Goal: Transaction & Acquisition: Obtain resource

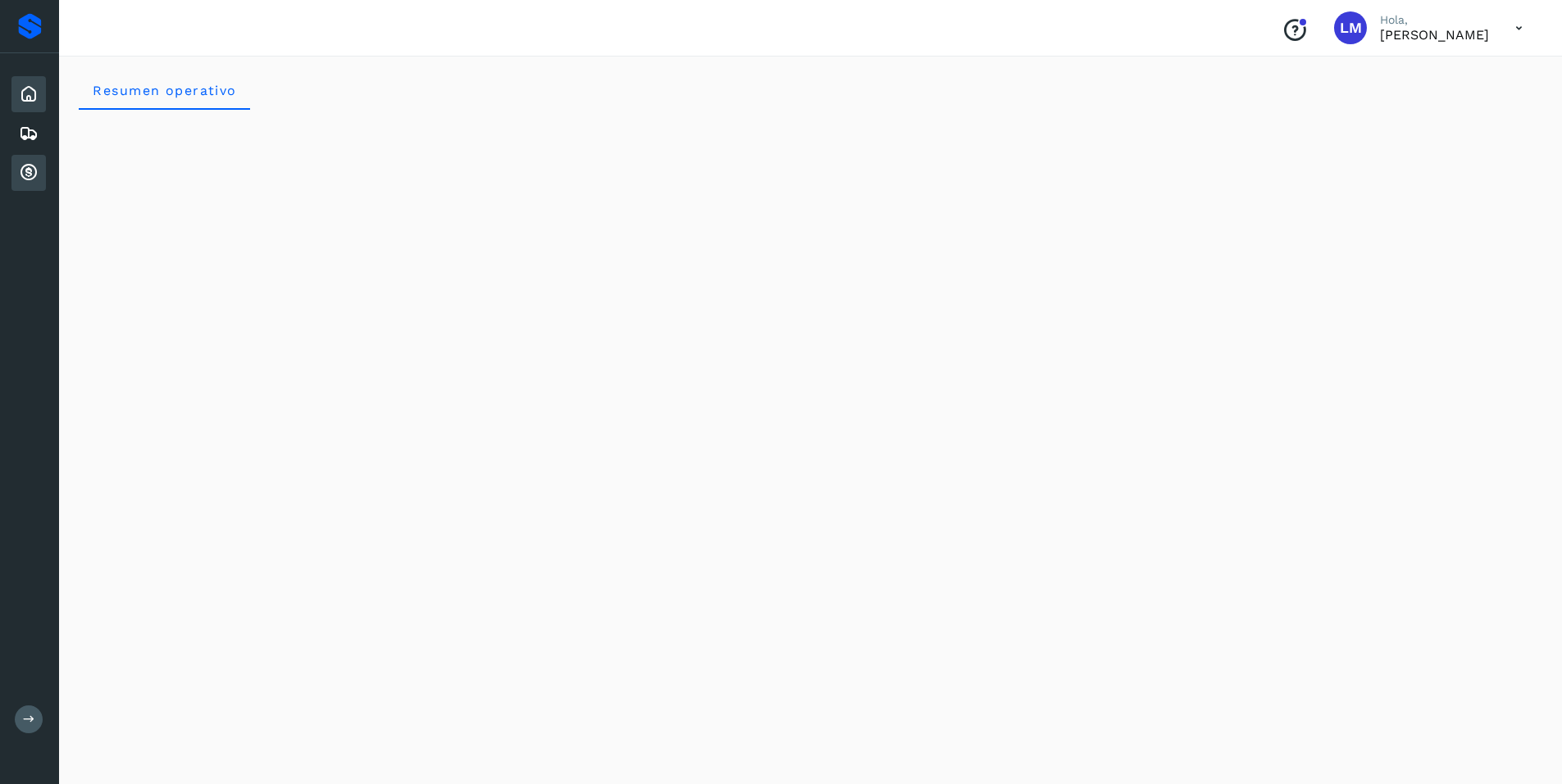
click at [24, 171] on icon at bounding box center [28, 173] width 19 height 19
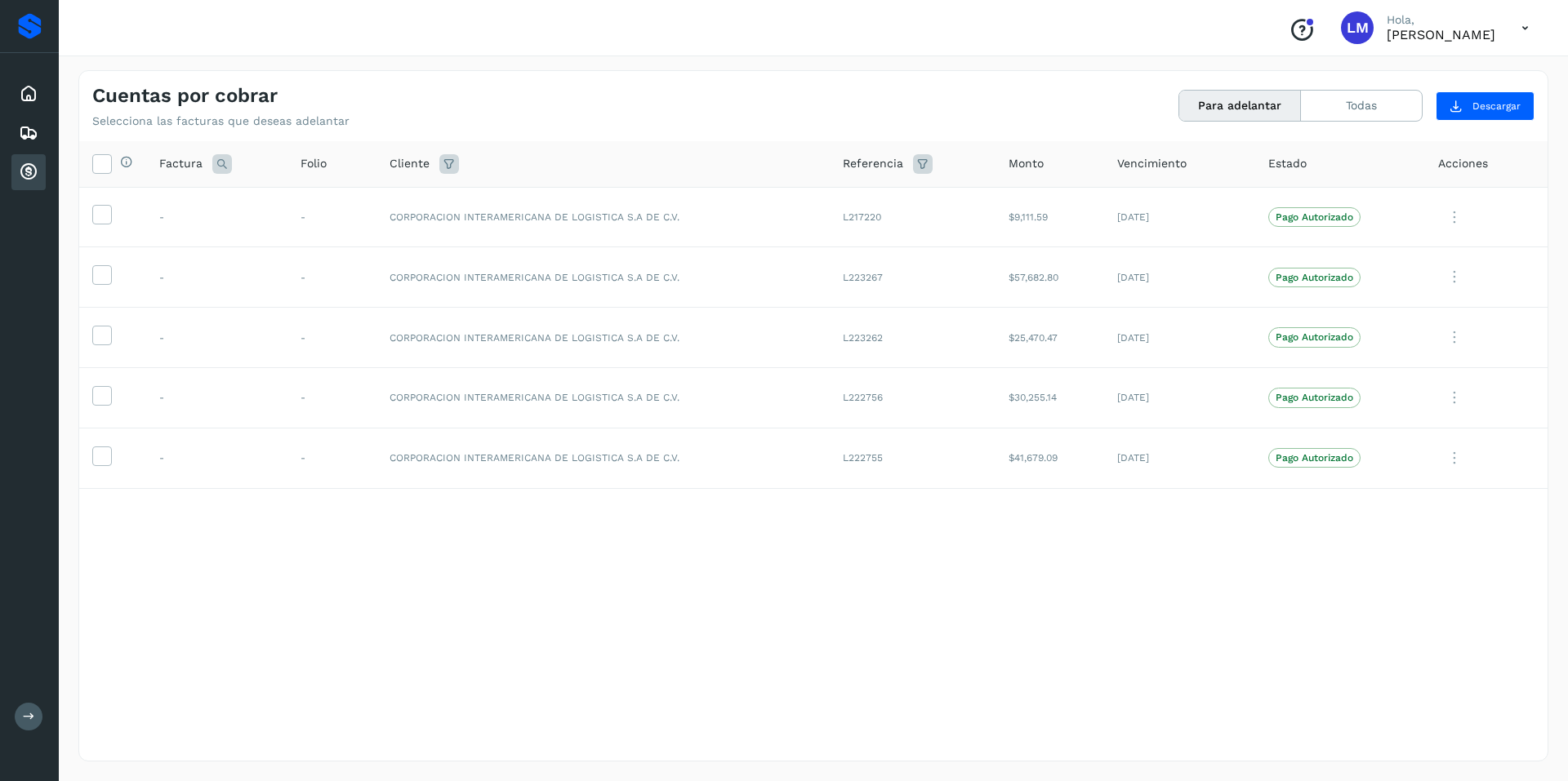
click at [1217, 113] on button "Para adelantar" at bounding box center [1240, 106] width 121 height 30
click at [1359, 112] on button "Todas" at bounding box center [1361, 106] width 121 height 30
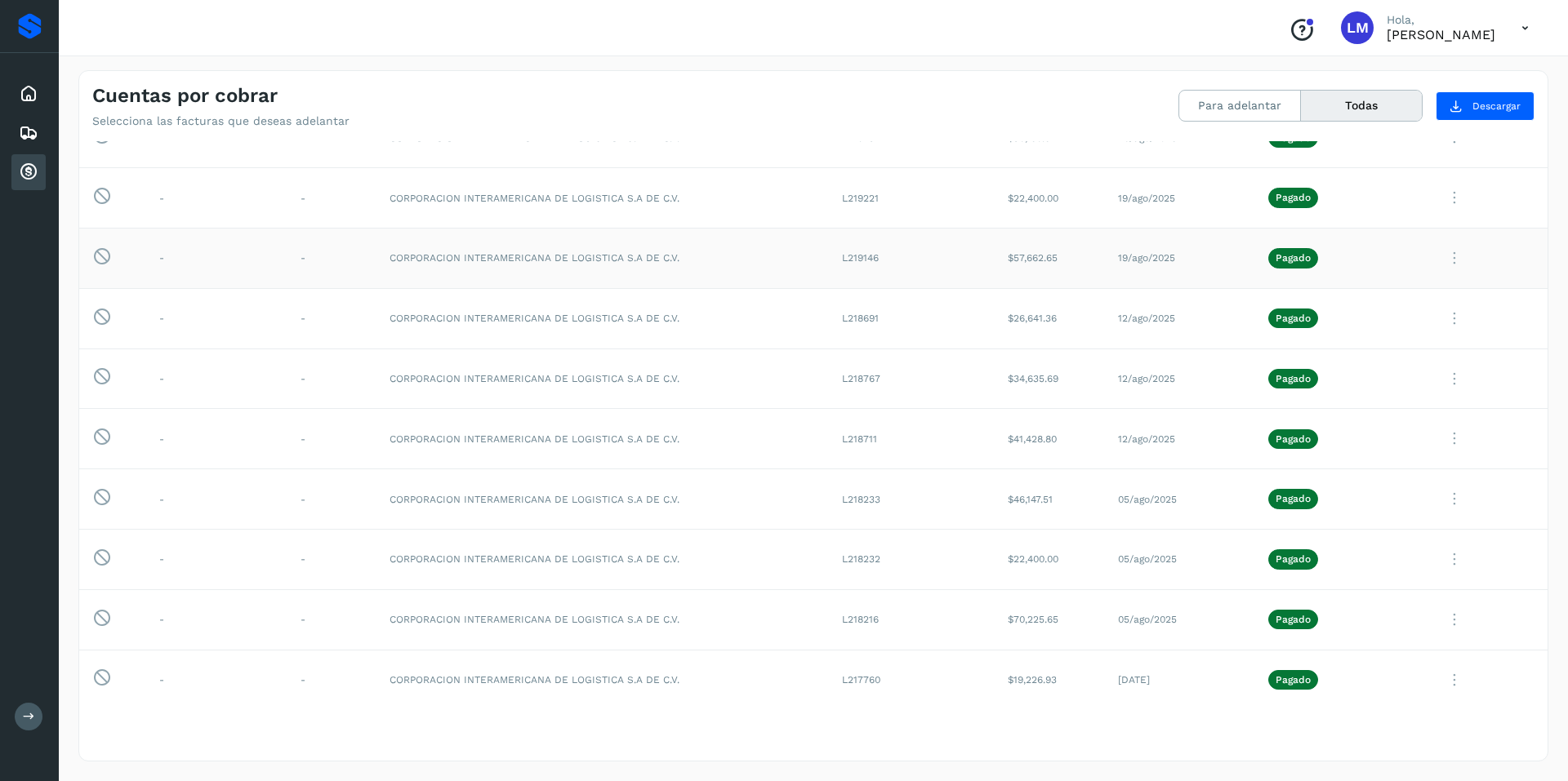
scroll to position [1061, 0]
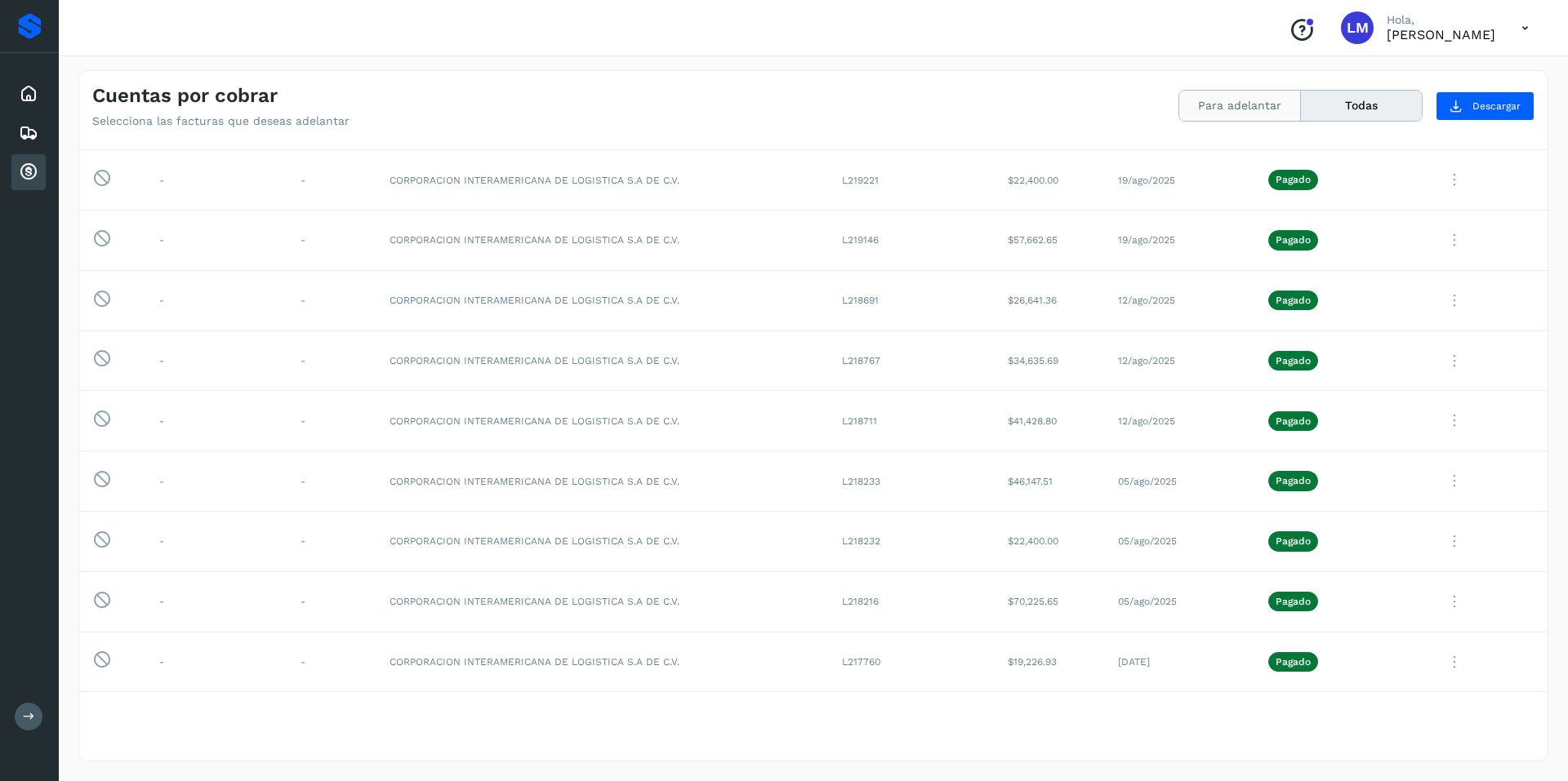
click at [1258, 104] on button "Para adelantar" at bounding box center [1240, 106] width 121 height 30
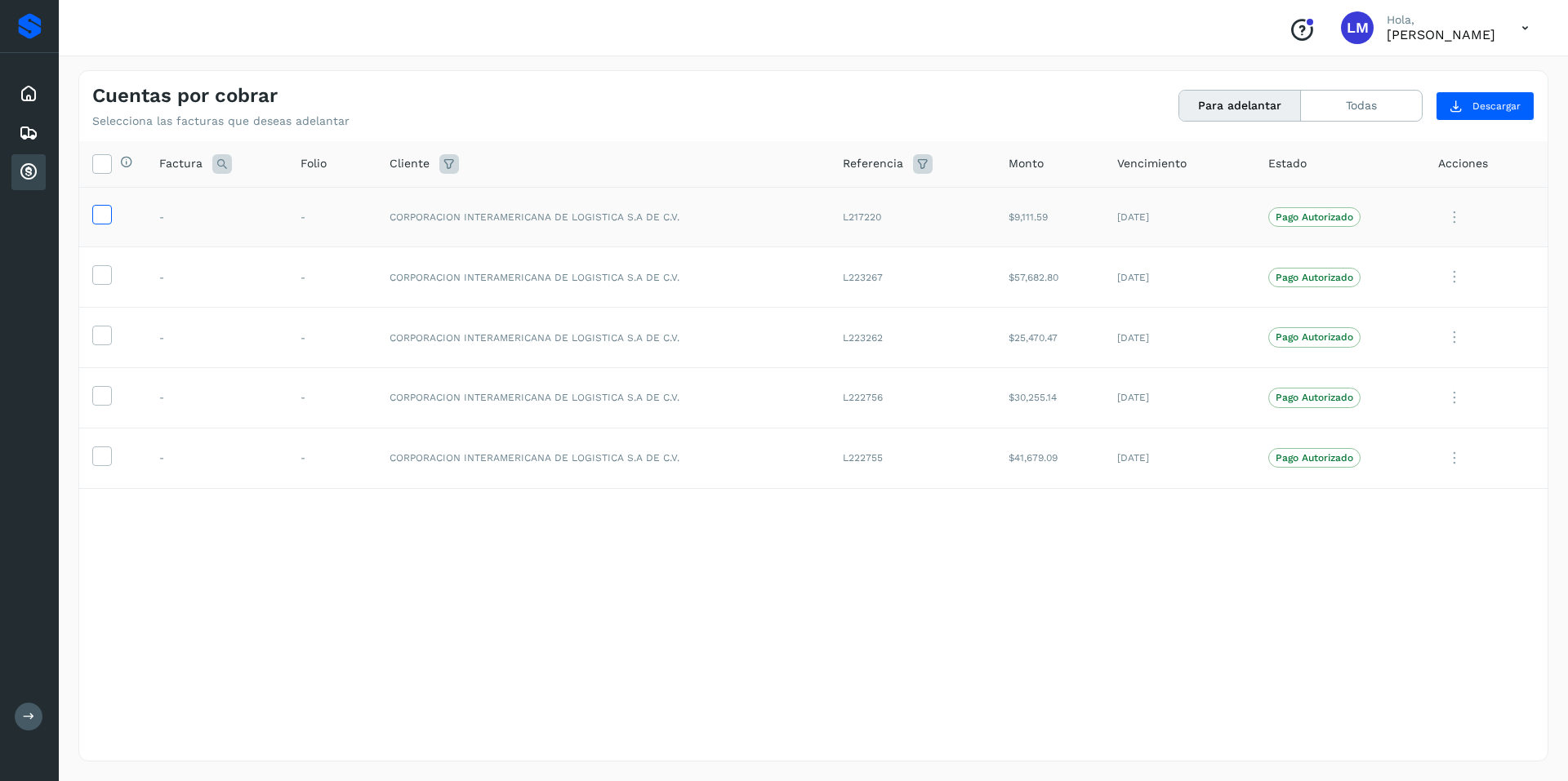
click at [99, 218] on icon at bounding box center [101, 213] width 17 height 17
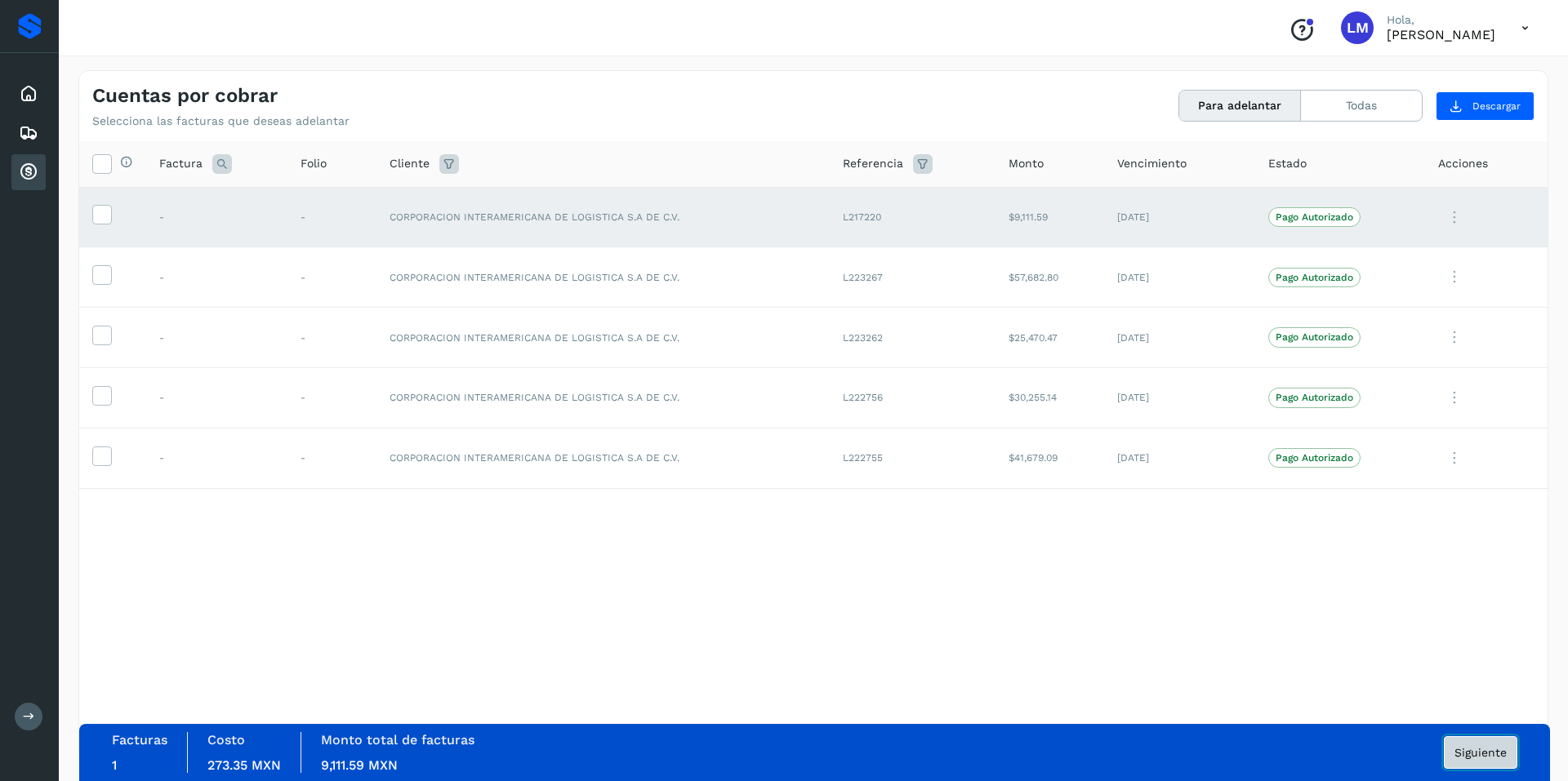
click at [1485, 752] on span "Siguiente" at bounding box center [1481, 752] width 52 height 12
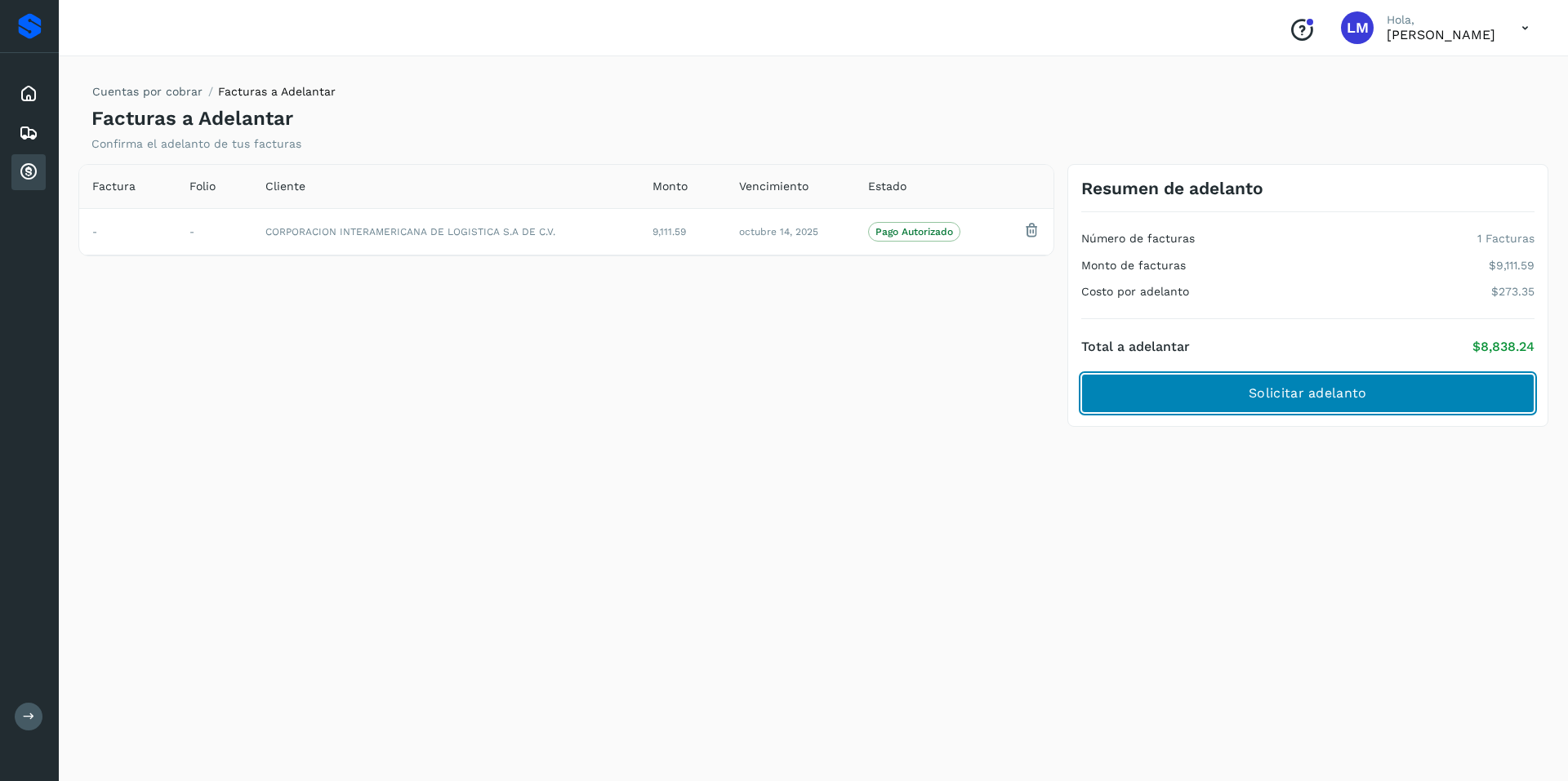
click at [1282, 400] on span "Solicitar adelanto" at bounding box center [1308, 393] width 118 height 18
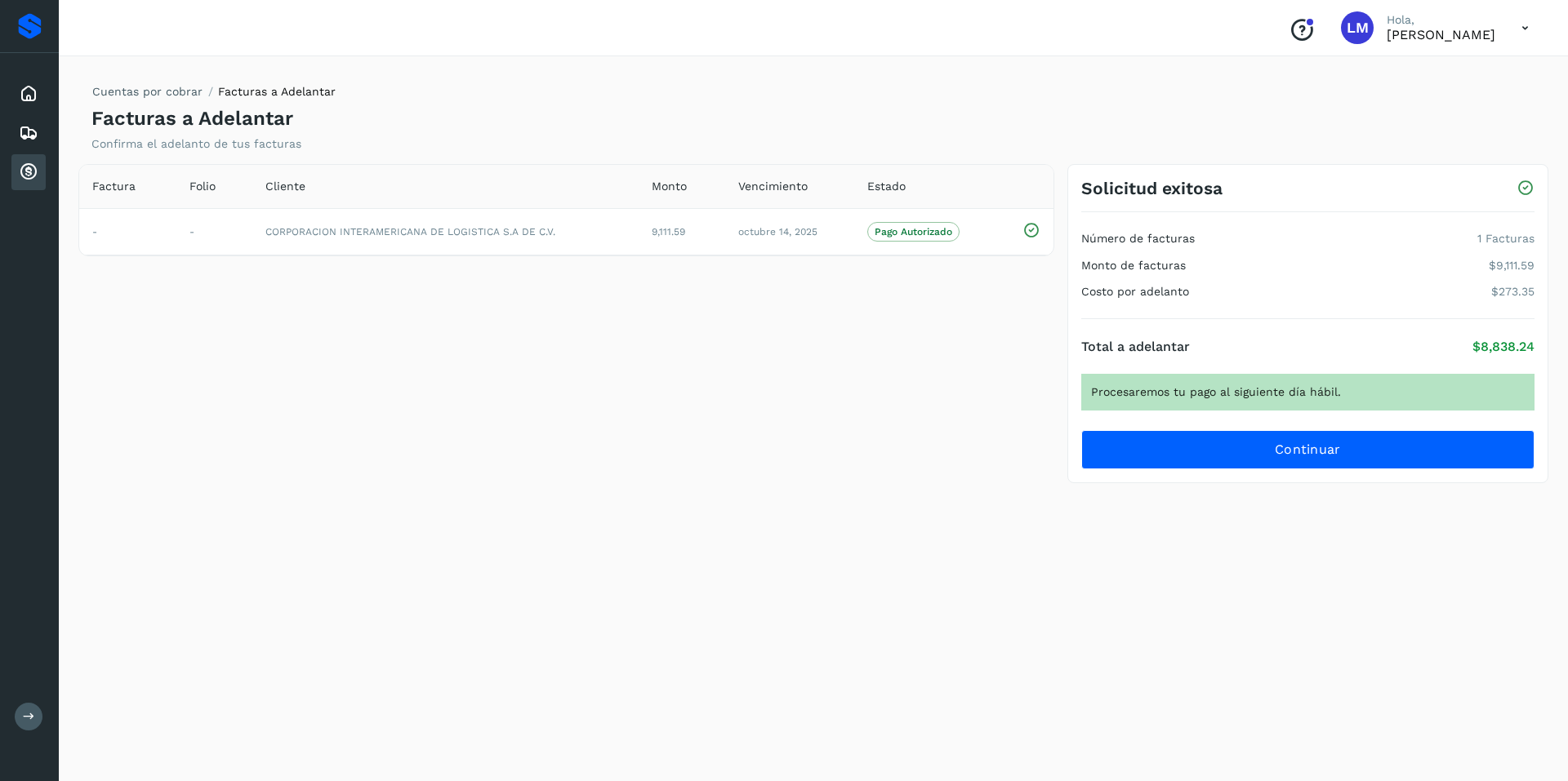
click at [973, 559] on div "Cuentas por cobrar Facturas a Adelantar Facturas a Adelantar Confirma el adelan…" at bounding box center [814, 415] width 1470 height 692
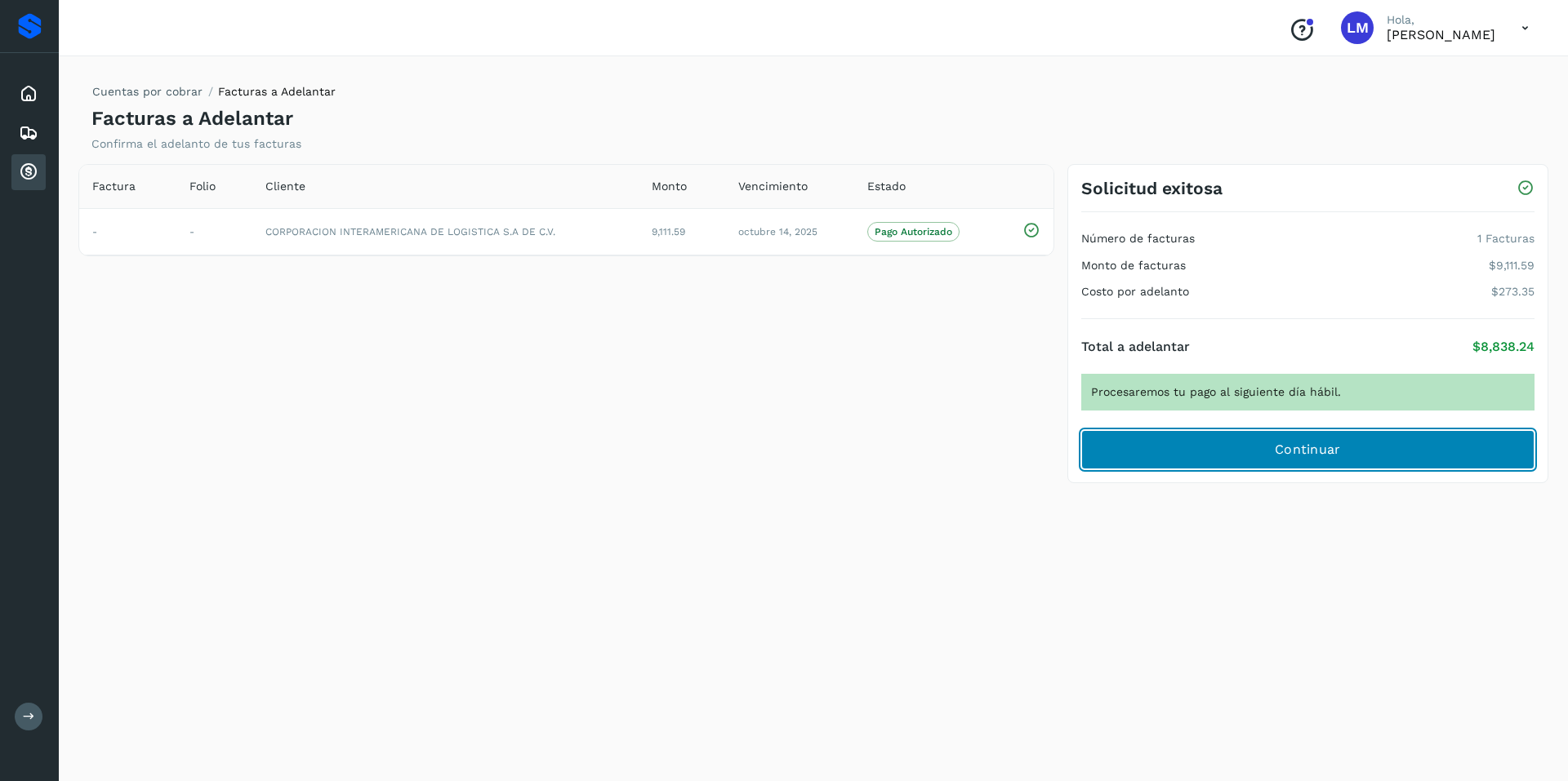
click at [1179, 459] on button "Continuar" at bounding box center [1308, 450] width 454 height 40
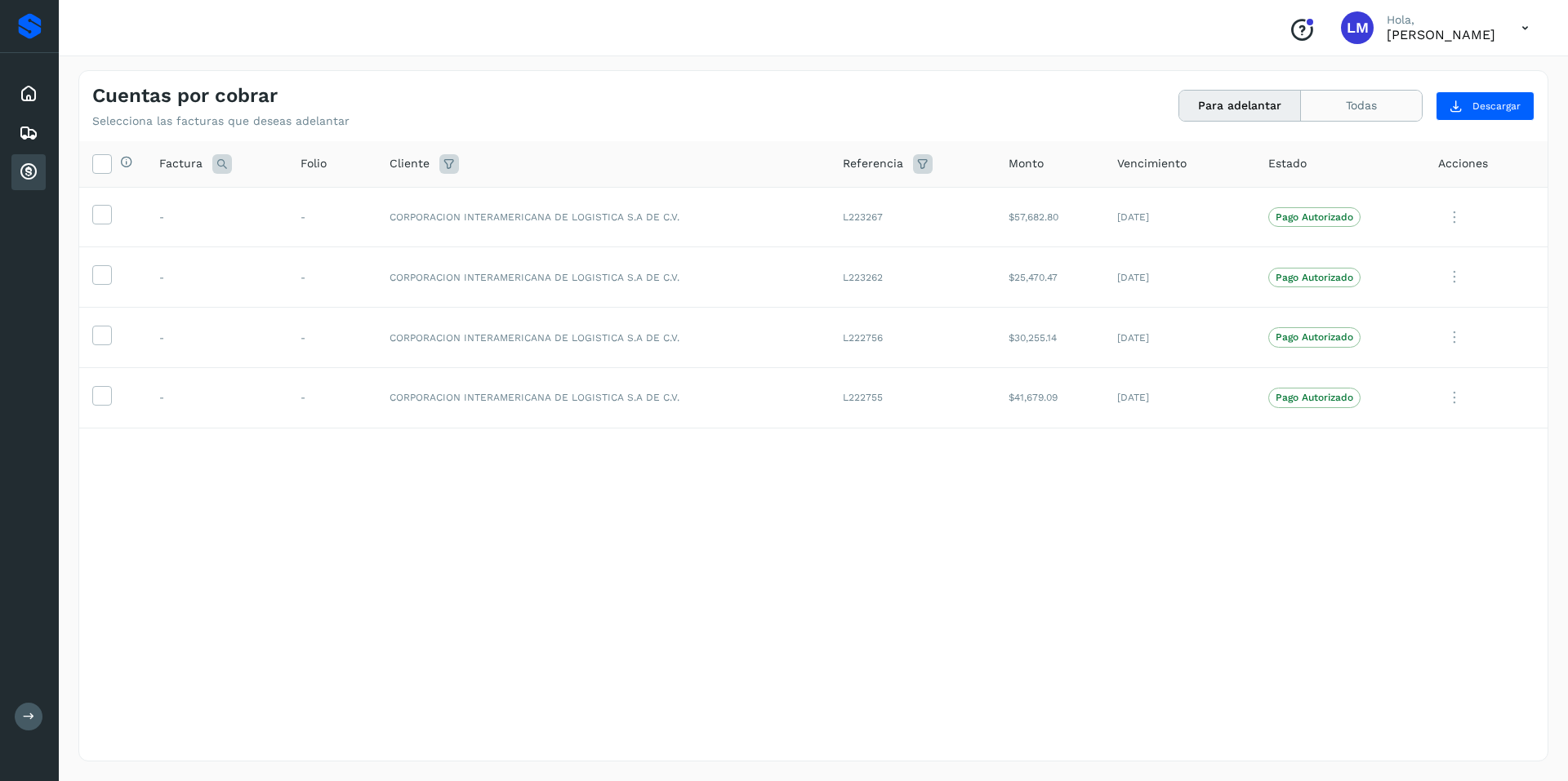
click at [1350, 102] on button "Todas" at bounding box center [1361, 106] width 121 height 30
